Goal: Task Accomplishment & Management: Complete application form

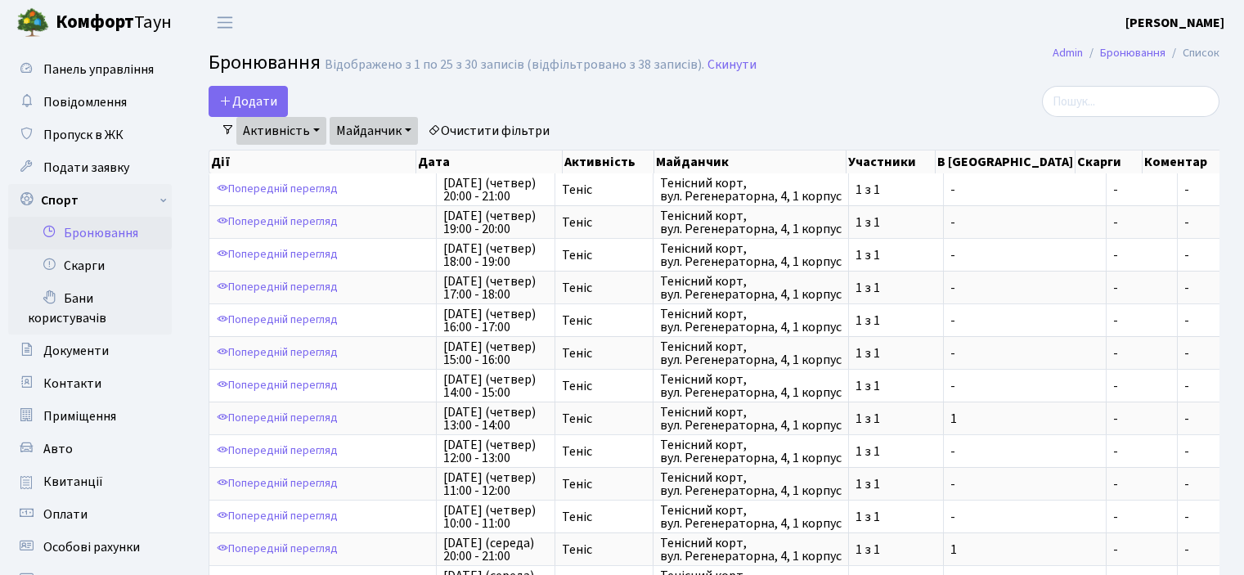
select select "25"
click at [236, 97] on button "Додати" at bounding box center [247, 101] width 79 height 31
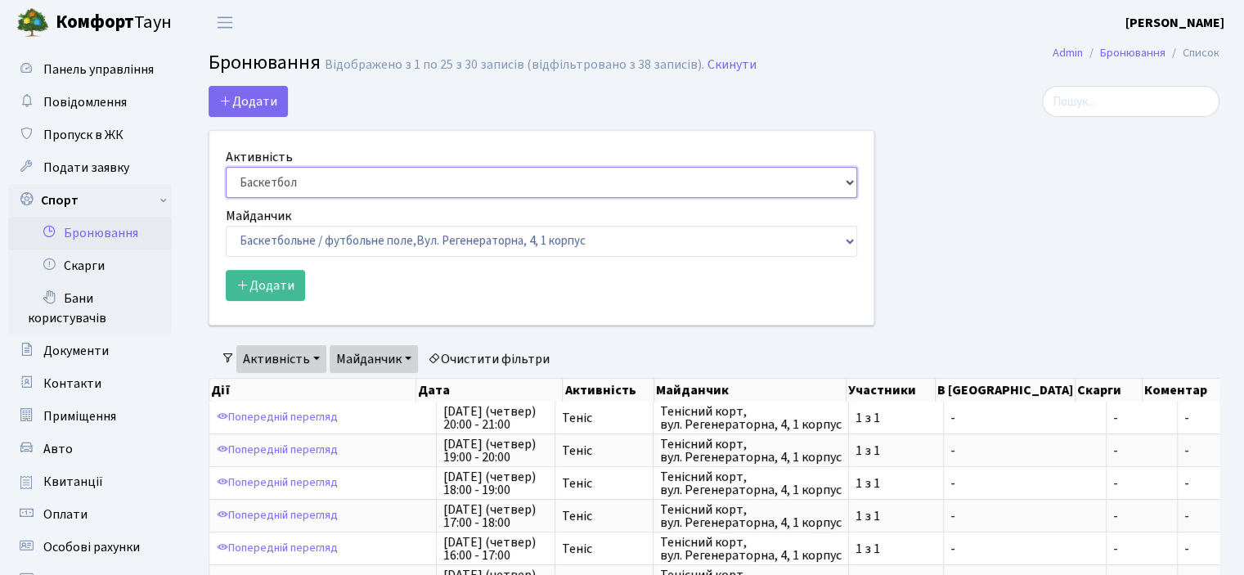
drag, startPoint x: 271, startPoint y: 177, endPoint x: 264, endPoint y: 191, distance: 16.5
click at [271, 177] on select "Баскетбол Волейбол Йога Катання на роликах Настільний теніс Теніс Футбол Фітнес" at bounding box center [541, 182] width 631 height 31
select select "1"
click at [226, 167] on select "Баскетбол Волейбол Йога Катання на роликах Настільний теніс Теніс Футбол Фітнес" at bounding box center [541, 182] width 631 height 31
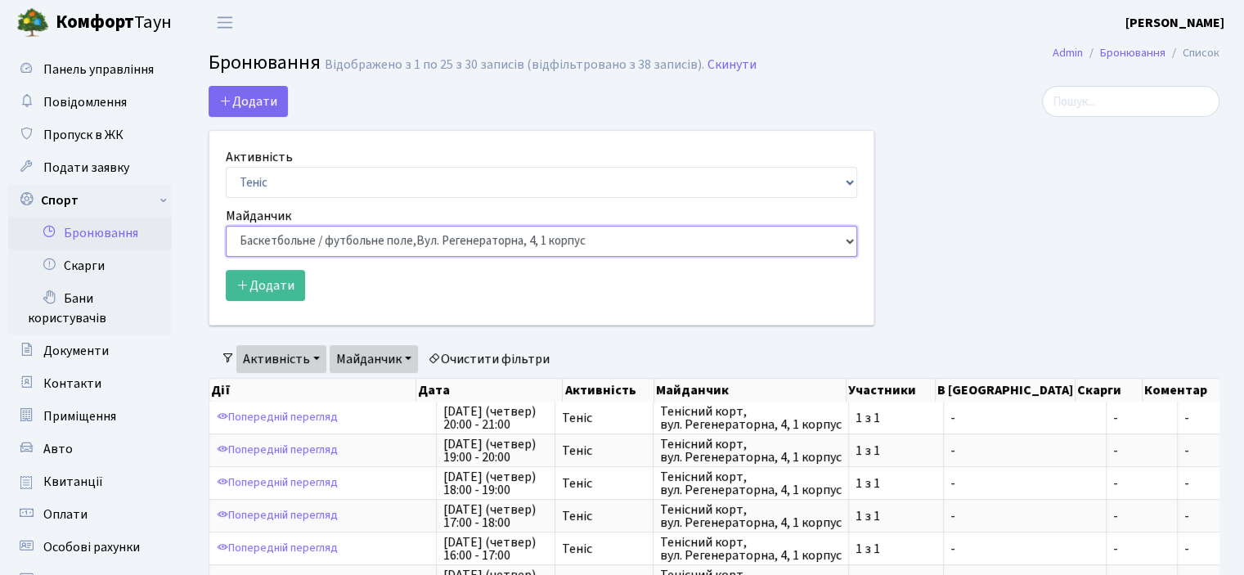
click at [273, 239] on select "Баскетбольне / футбольне поле, Вул. Регенераторна, 4, 1 корпус Баскетбольне пол…" at bounding box center [541, 241] width 631 height 31
select select "1"
click at [226, 226] on select "Баскетбольне / футбольне поле, Вул. Регенераторна, 4, 1 корпус Баскетбольне пол…" at bounding box center [541, 241] width 631 height 31
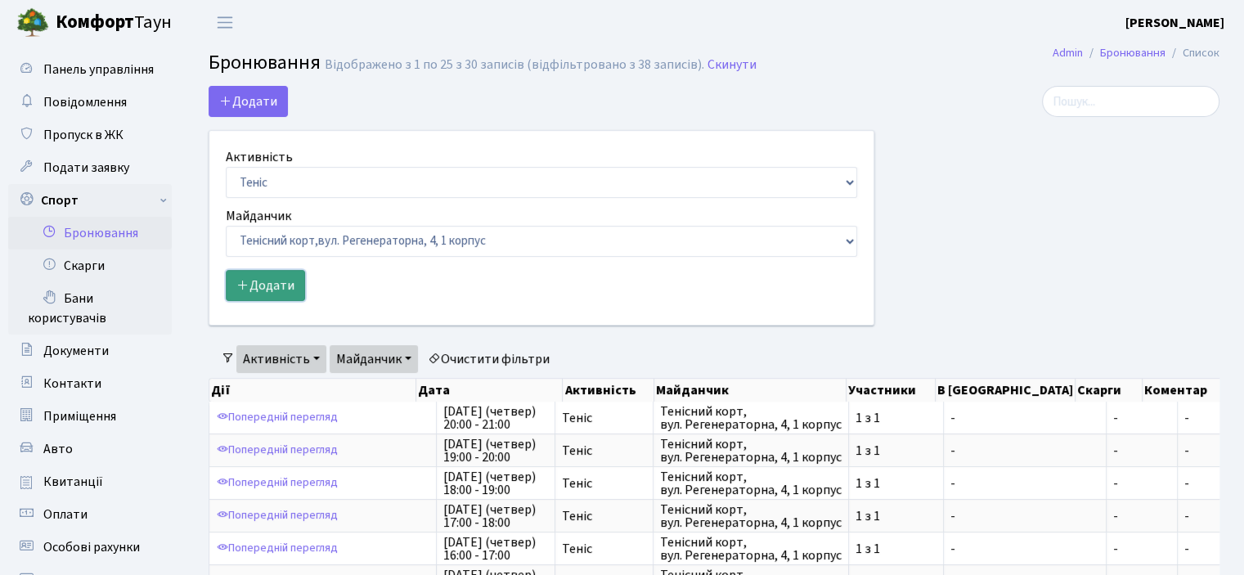
click at [253, 280] on button "Додати" at bounding box center [265, 285] width 79 height 31
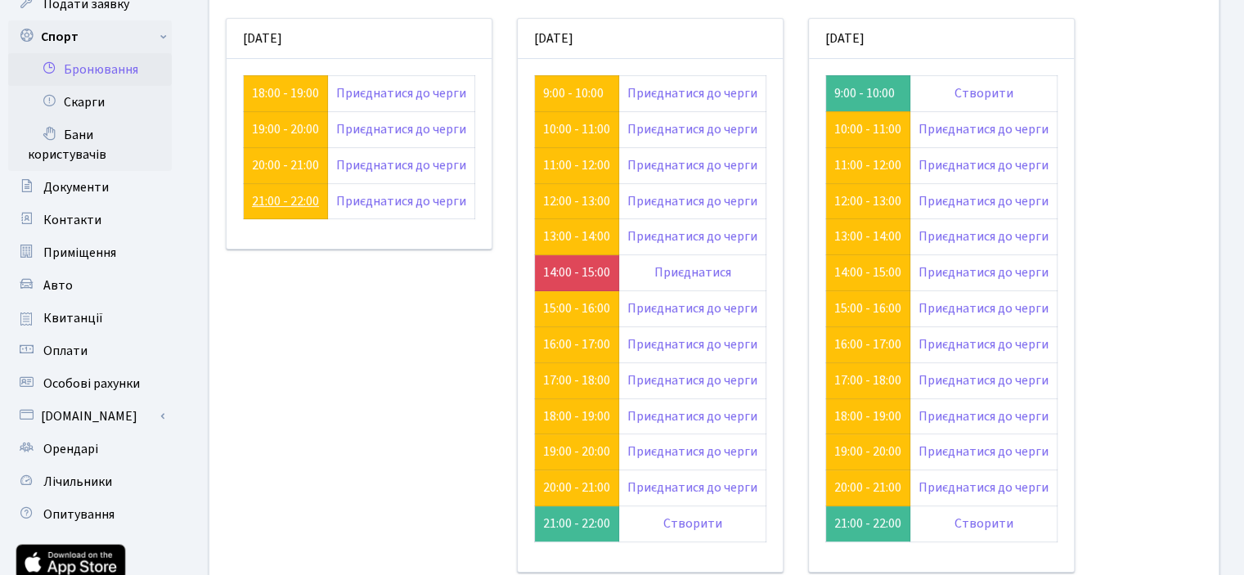
scroll to position [245, 0]
